Goal: Navigation & Orientation: Find specific page/section

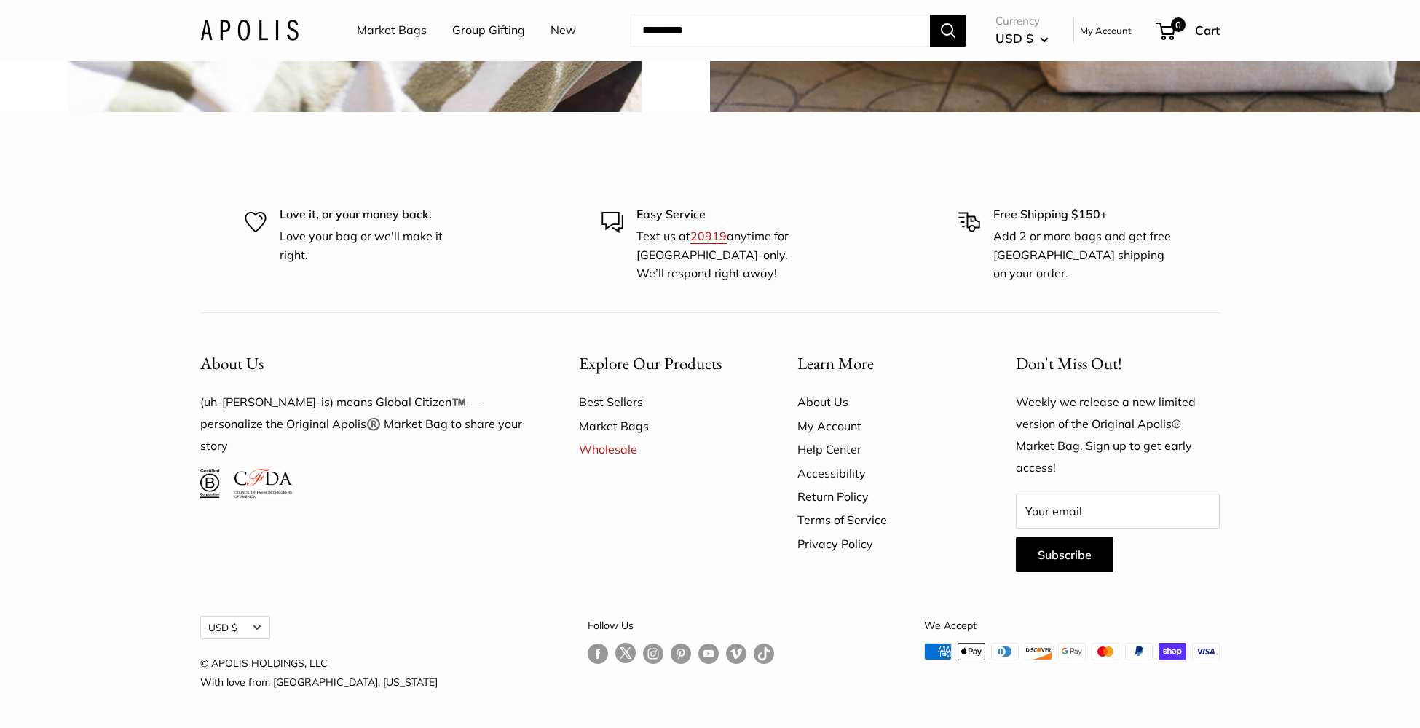
click at [398, 28] on link "Market Bags" at bounding box center [392, 31] width 70 height 22
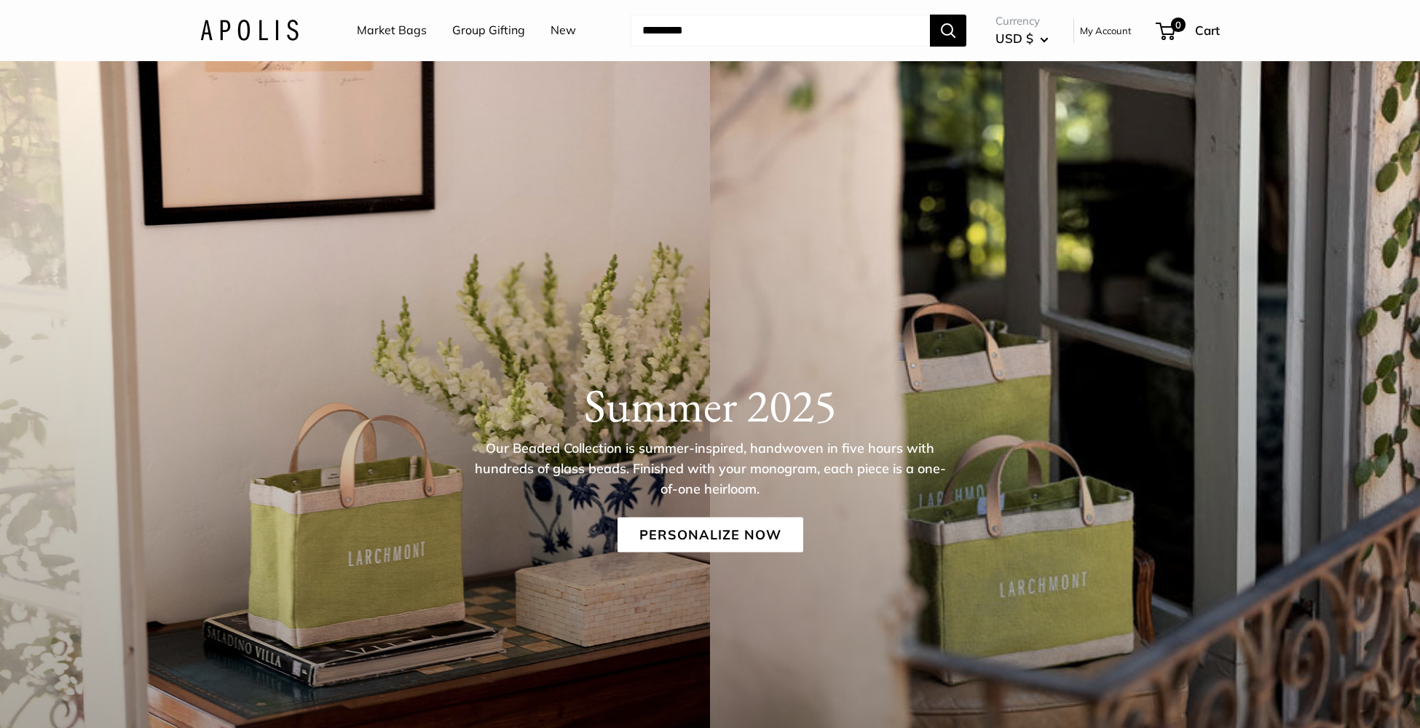
click at [278, 35] on img at bounding box center [249, 30] width 98 height 21
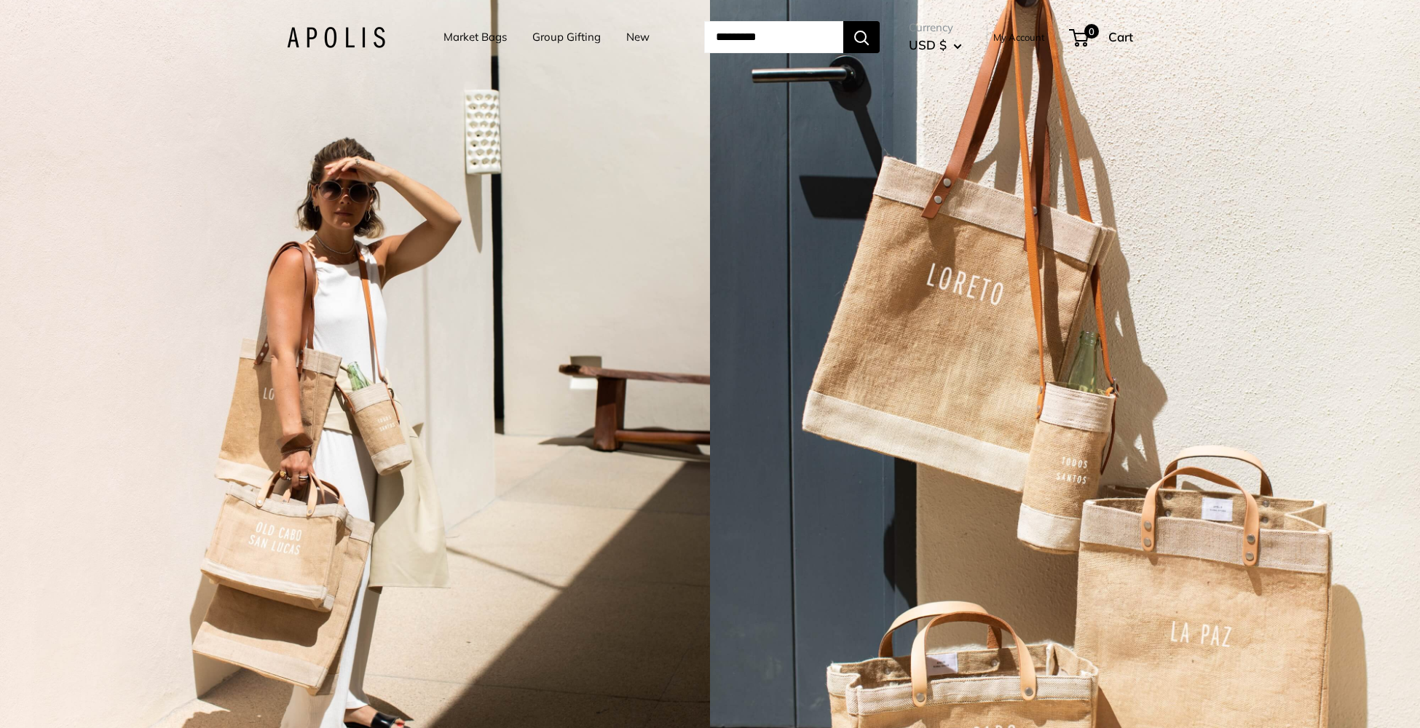
click at [513, 275] on div "2 / 7" at bounding box center [355, 364] width 710 height 728
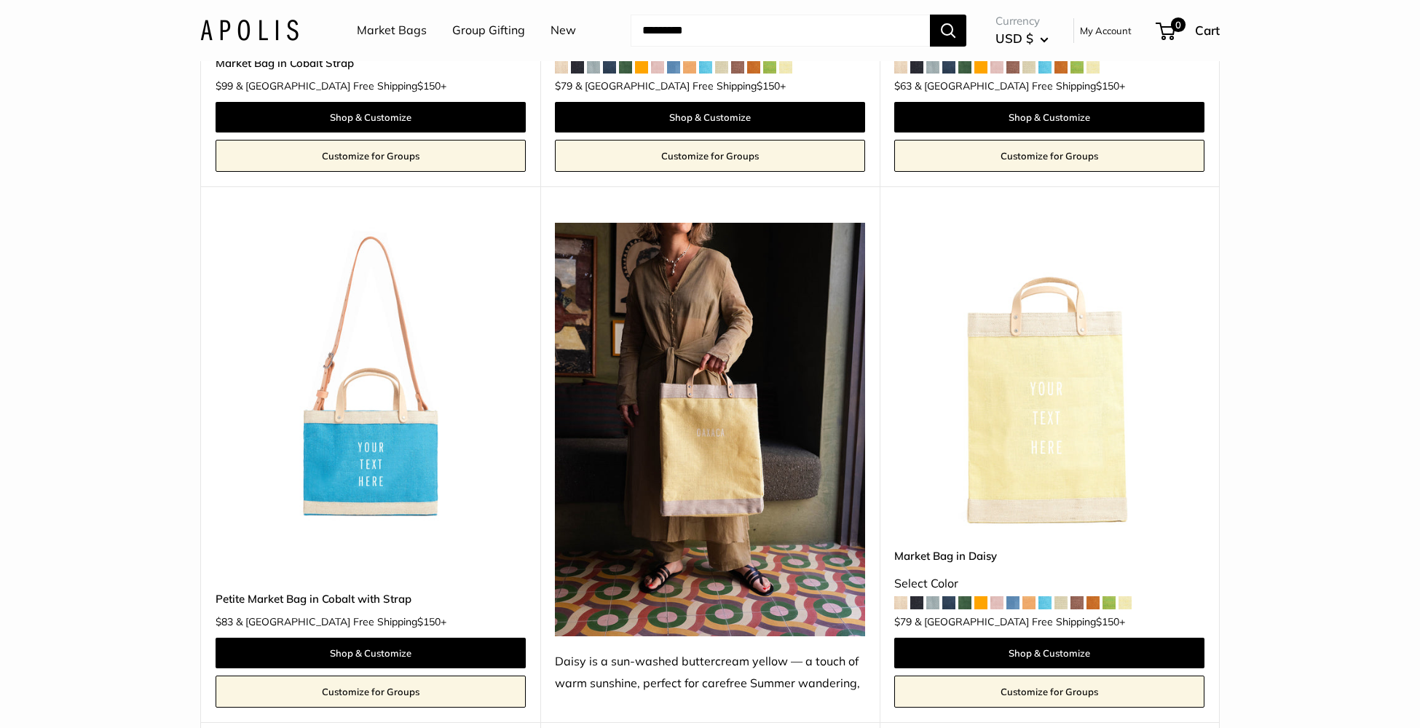
scroll to position [4392, 0]
